Goal: Transaction & Acquisition: Download file/media

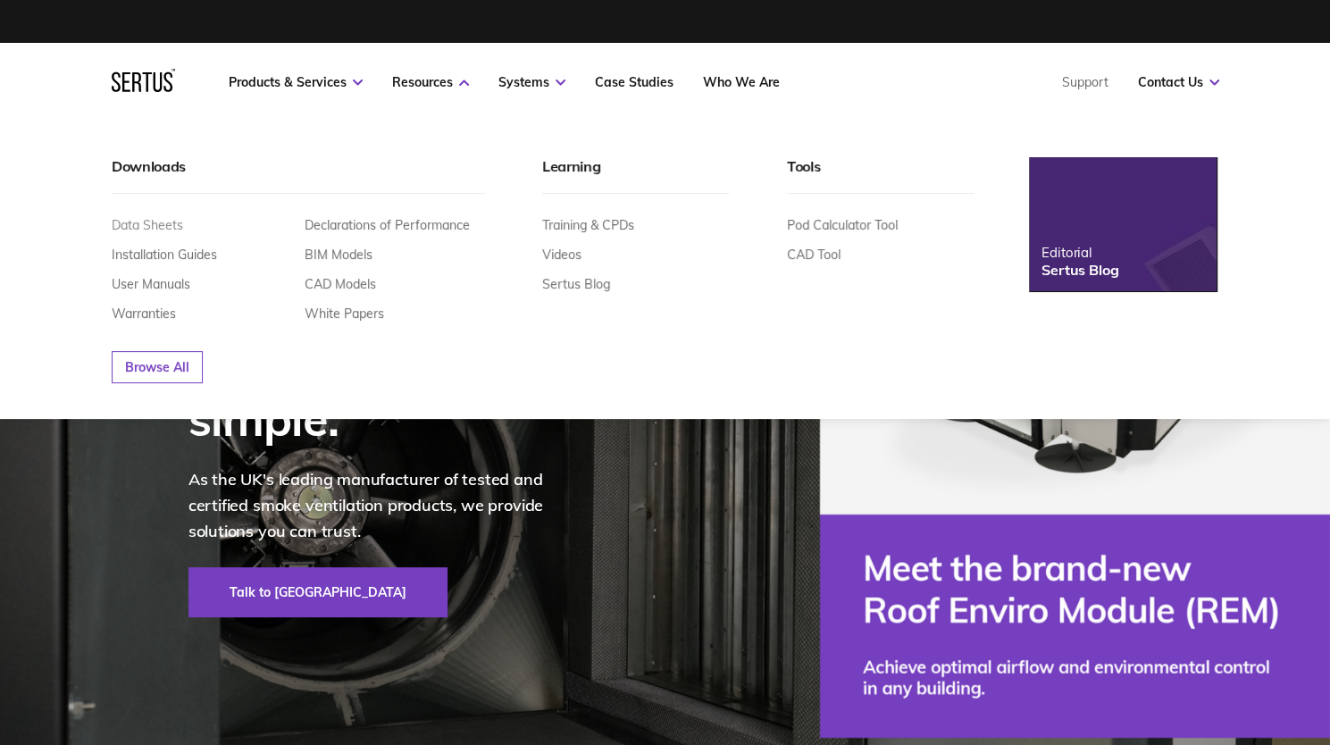
click at [146, 219] on link "Data Sheets" at bounding box center [147, 225] width 71 height 16
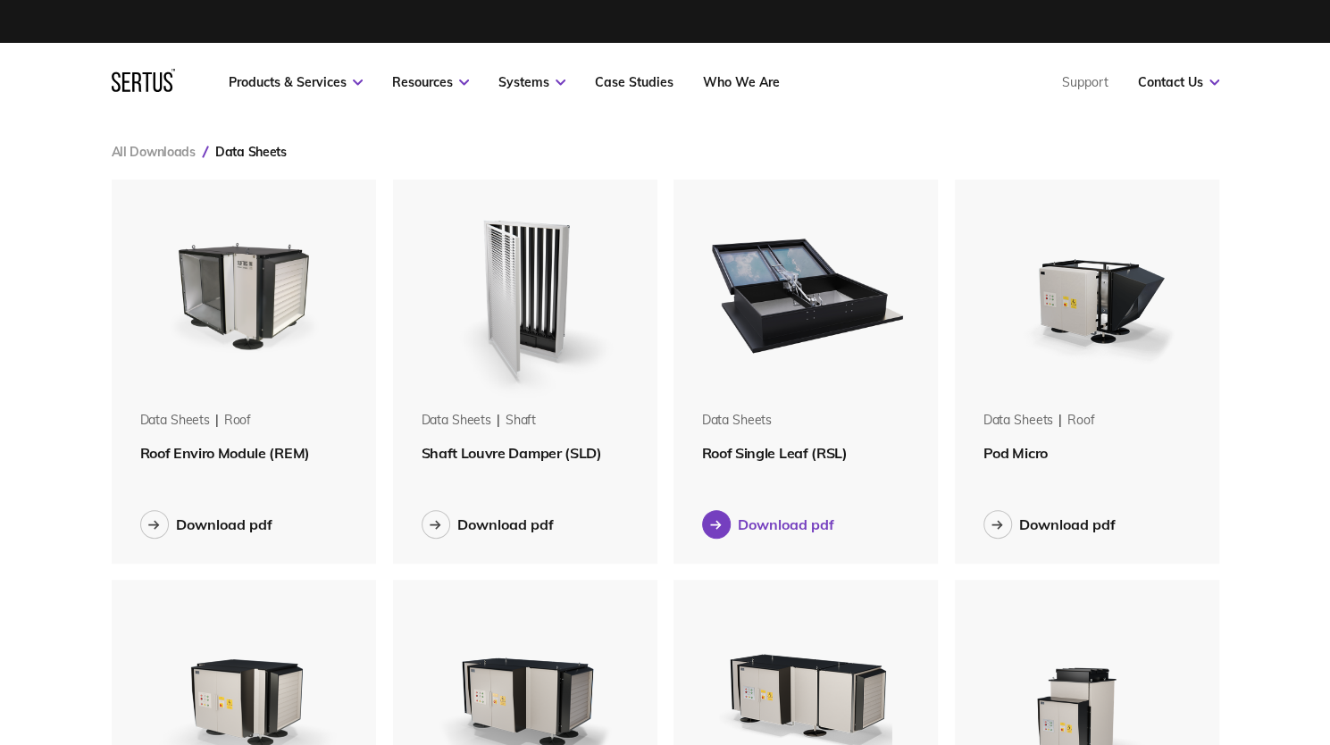
click at [765, 519] on div "Download pdf" at bounding box center [786, 524] width 96 height 18
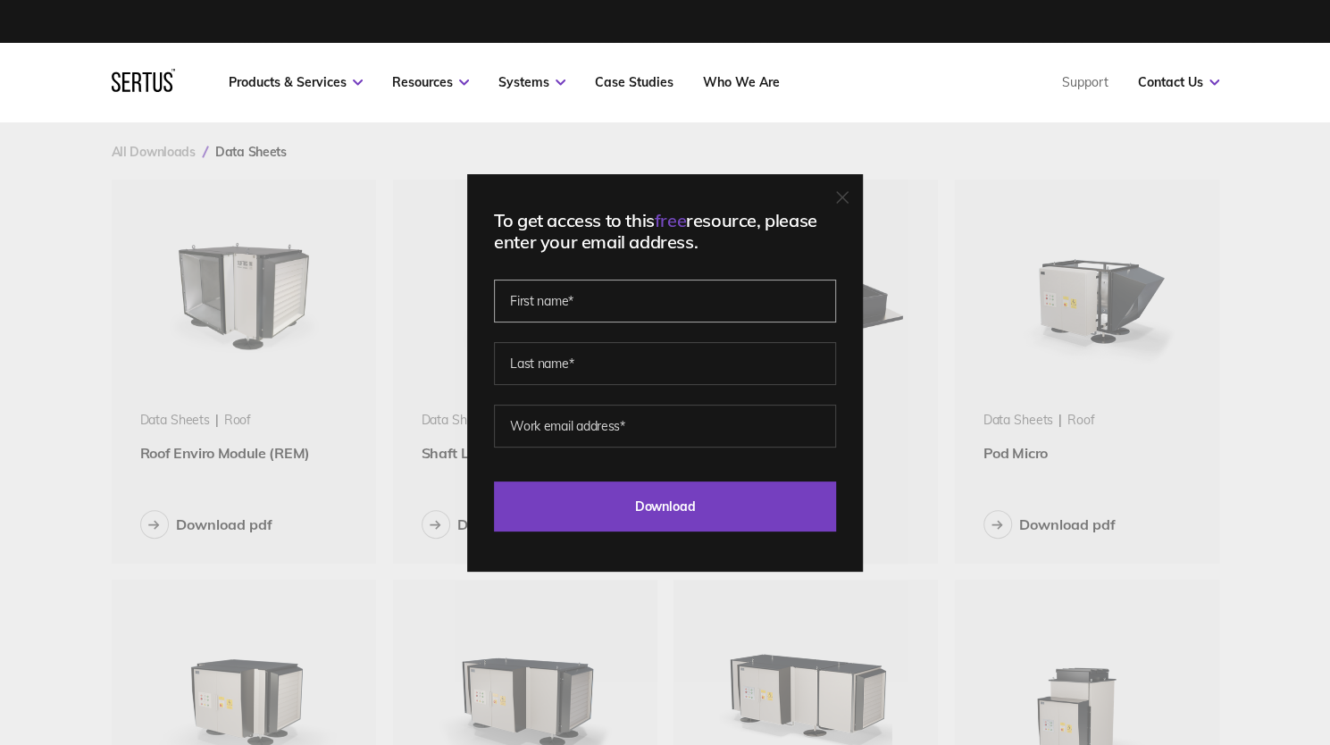
click at [690, 313] on input "text" at bounding box center [665, 301] width 342 height 43
type input "[PERSON_NAME]"
click at [580, 364] on input "text" at bounding box center [665, 363] width 342 height 43
type input "a"
type input ","
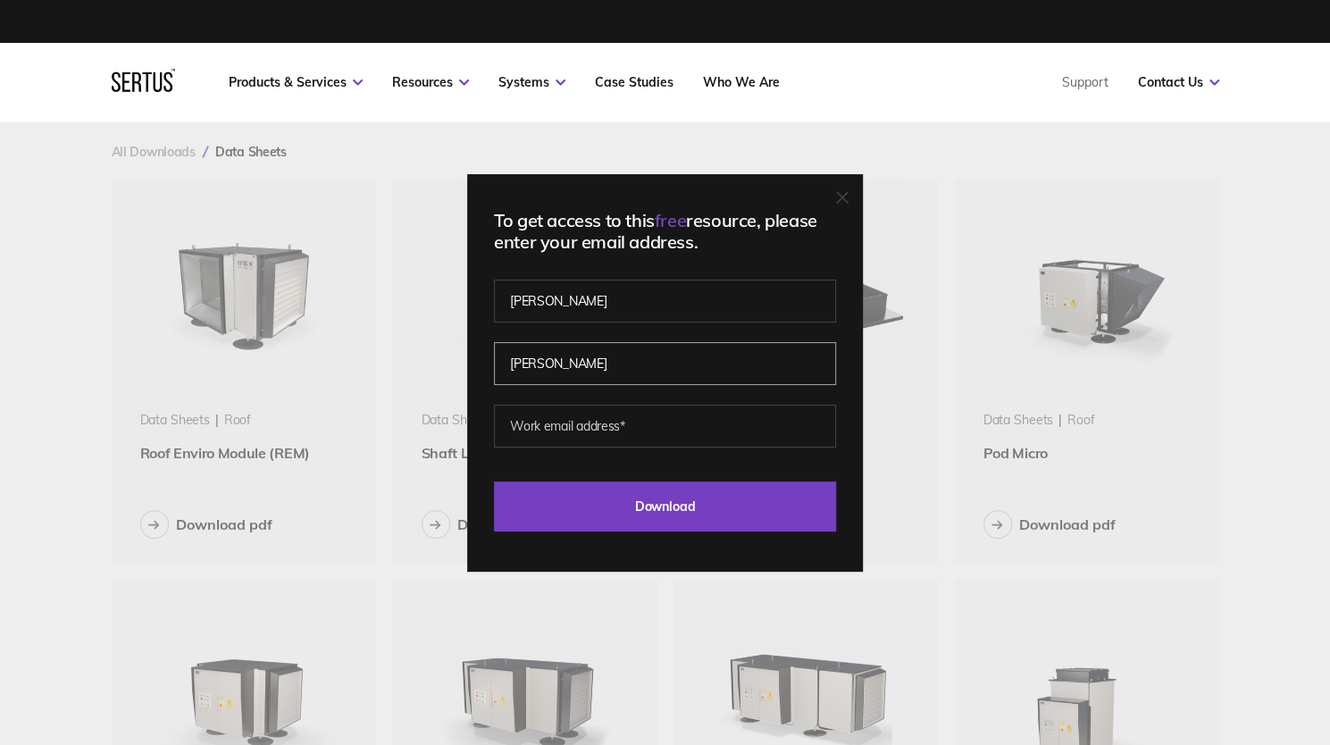
type input "[PERSON_NAME]"
click at [567, 421] on input "email" at bounding box center [665, 426] width 342 height 43
type input "[PERSON_NAME][EMAIL_ADDRESS][PERSON_NAME][DOMAIN_NAME]"
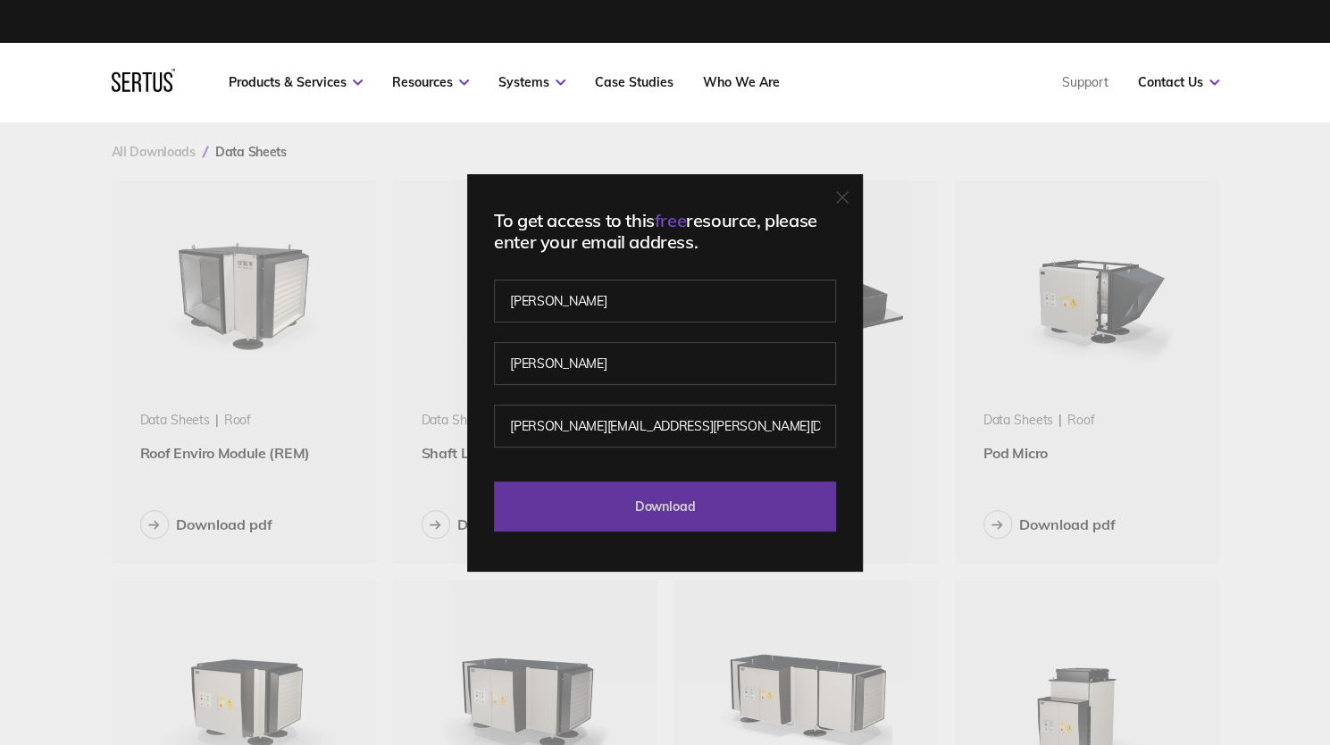
click at [663, 503] on input "Download" at bounding box center [665, 506] width 342 height 50
